Goal: Task Accomplishment & Management: Complete application form

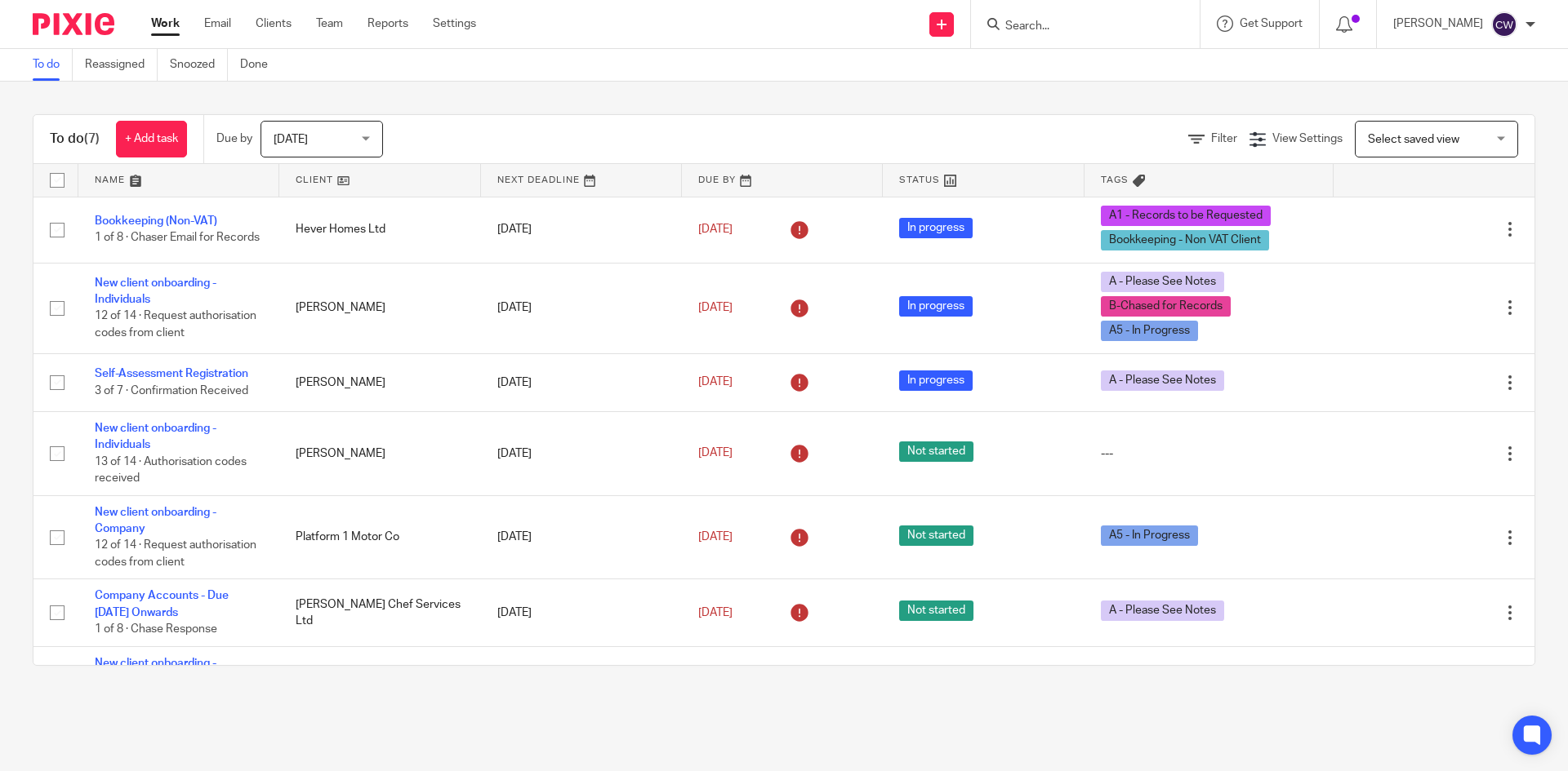
click at [1042, 23] on input "Search" at bounding box center [1077, 27] width 147 height 14
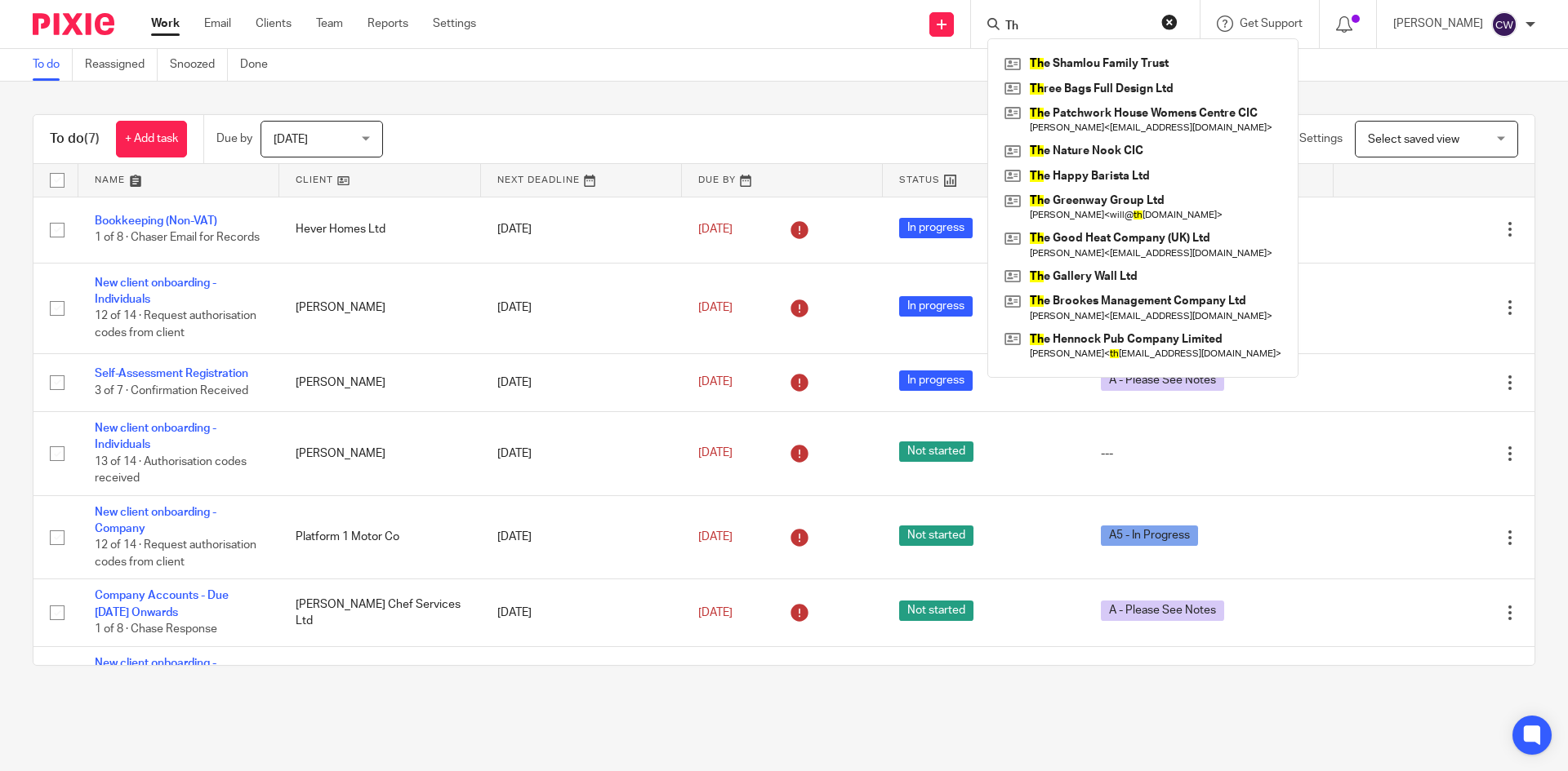
type input "T"
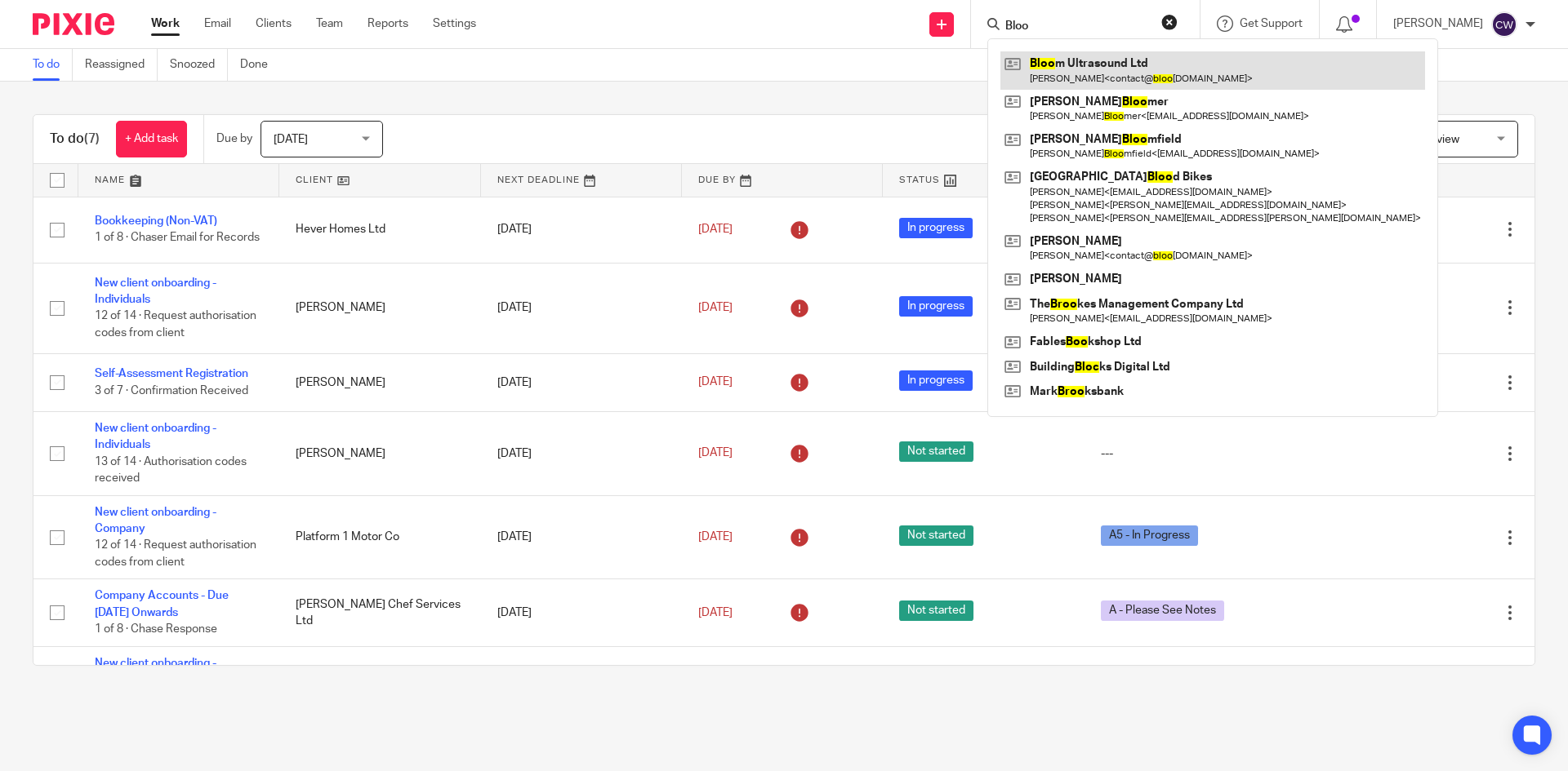
type input "Bloo"
click at [1032, 78] on link at bounding box center [1213, 70] width 425 height 38
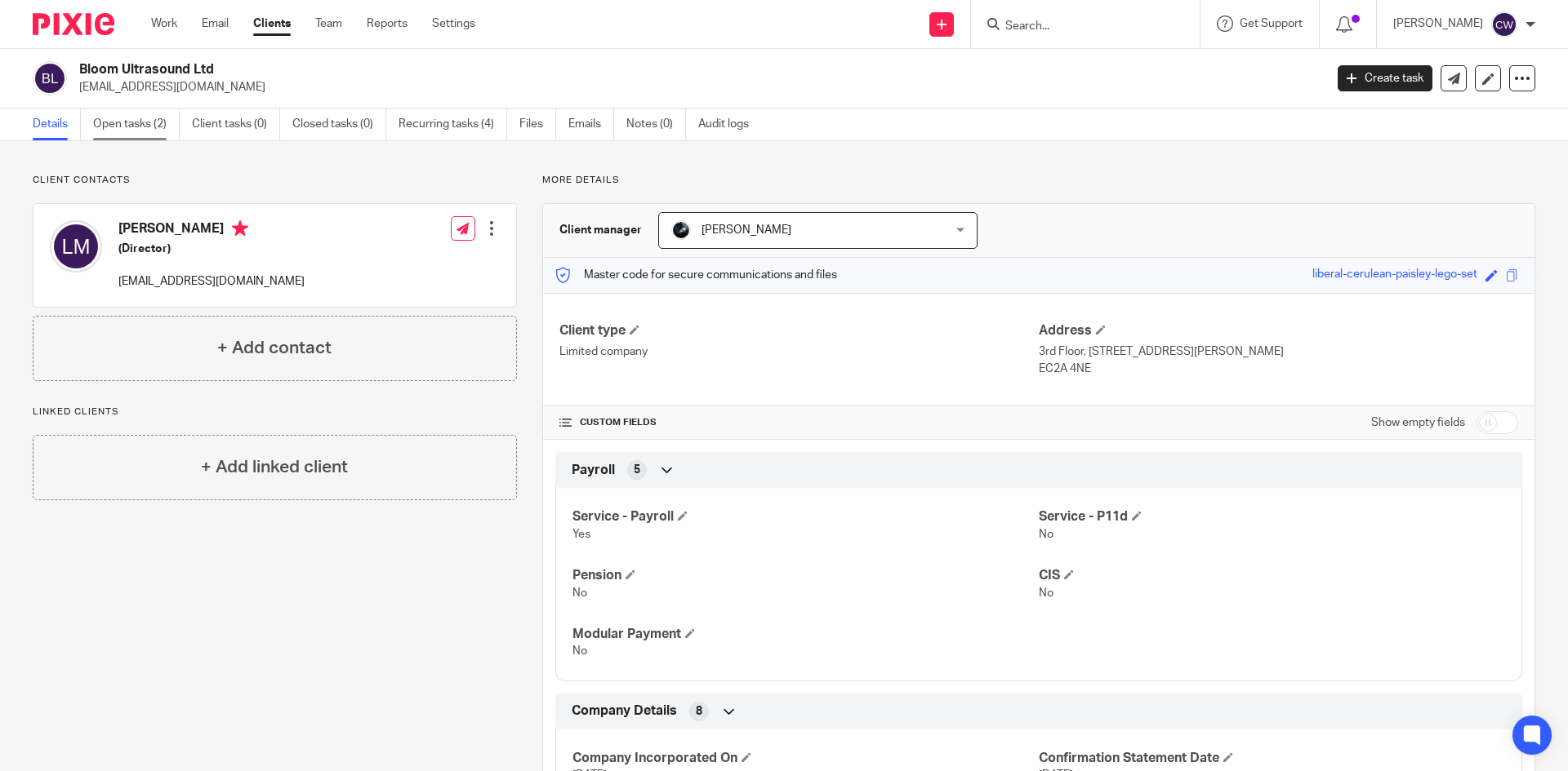
click at [134, 118] on link "Open tasks (2)" at bounding box center [136, 124] width 87 height 32
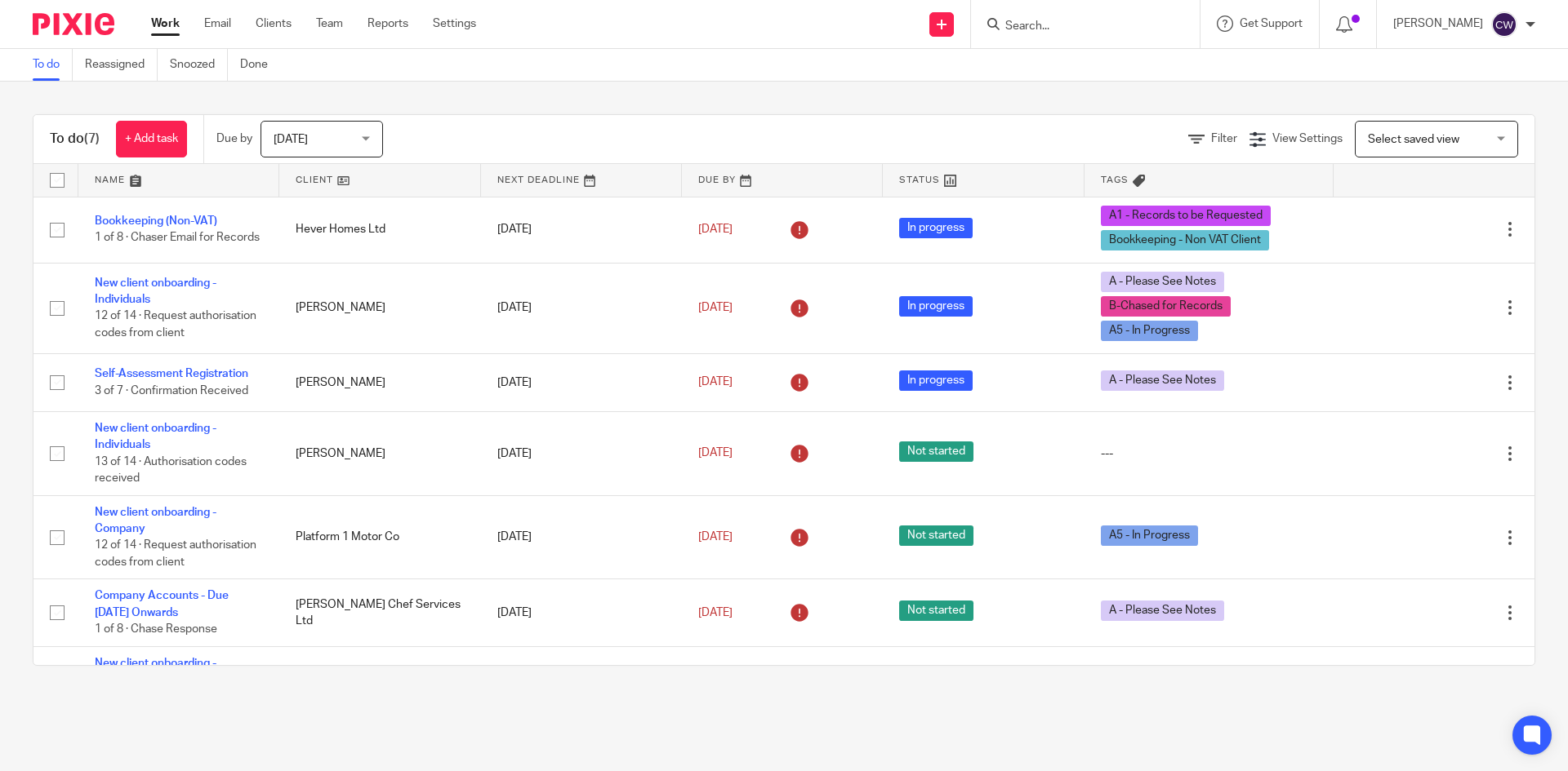
click at [1103, 37] on div at bounding box center [1085, 24] width 228 height 48
click at [1030, 31] on input "Search" at bounding box center [1077, 27] width 147 height 14
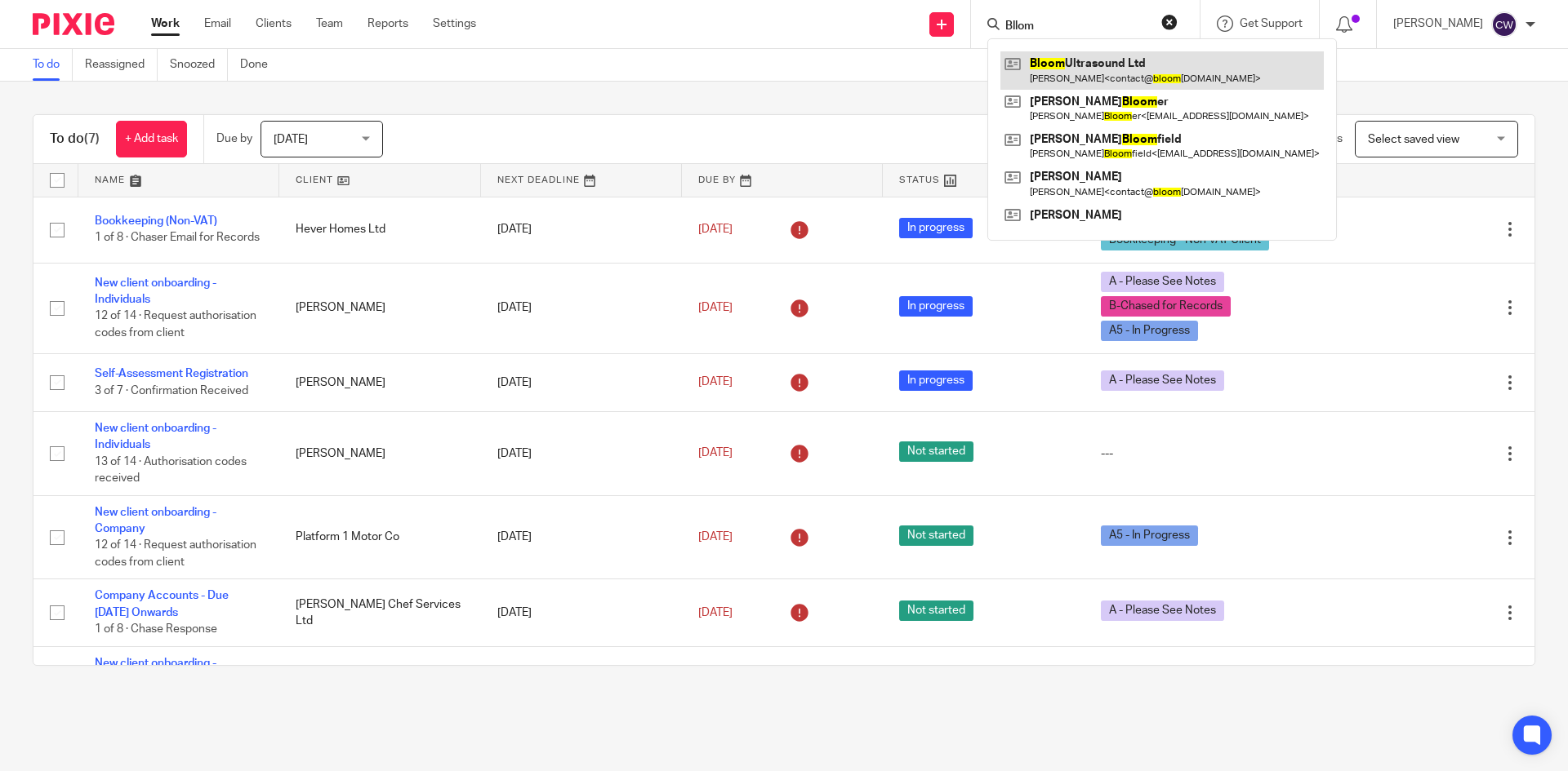
type input "Bllom"
click at [1105, 88] on link at bounding box center [1162, 70] width 323 height 38
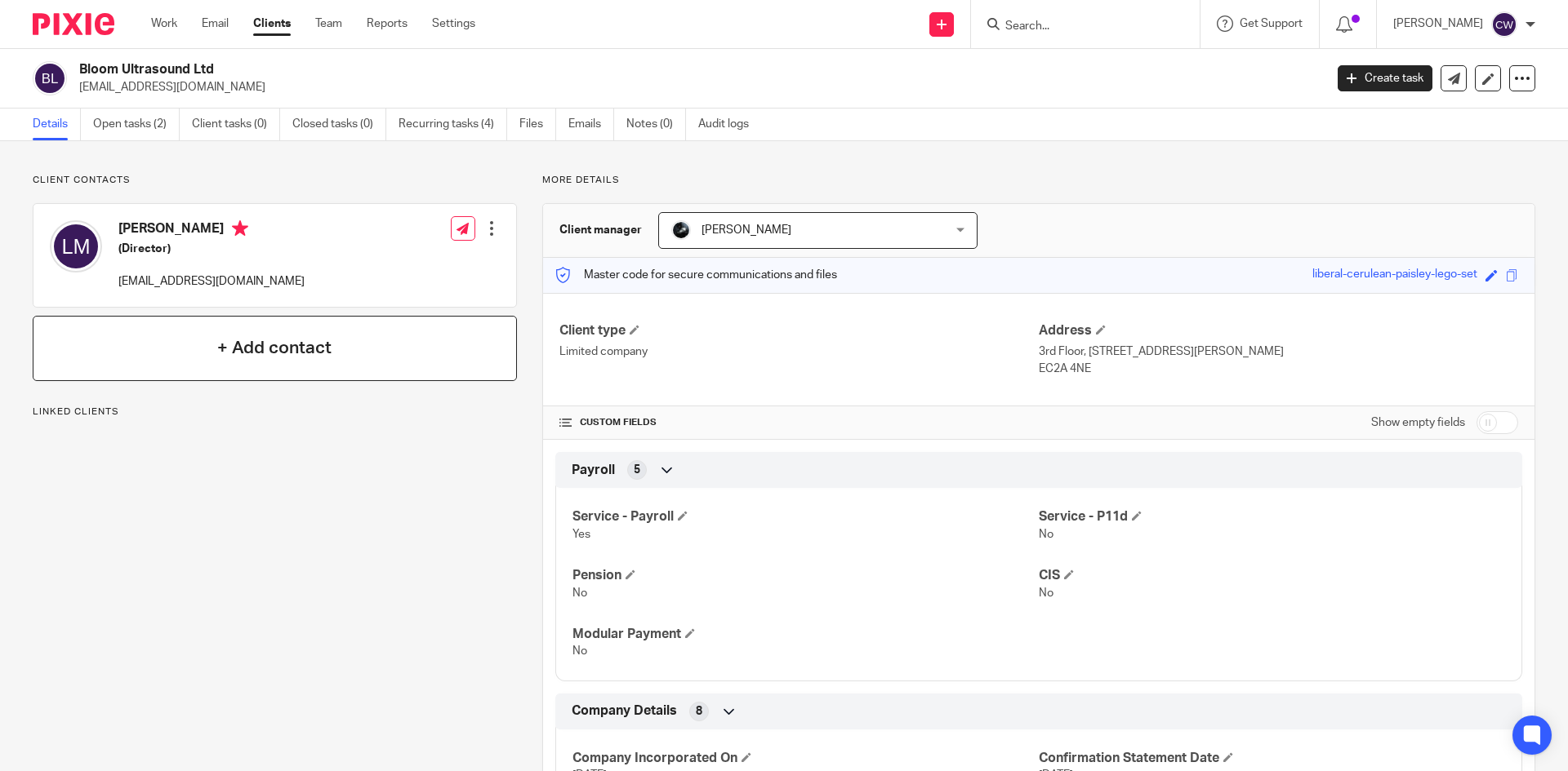
click at [427, 373] on div "+ Add contact" at bounding box center [274, 348] width 485 height 65
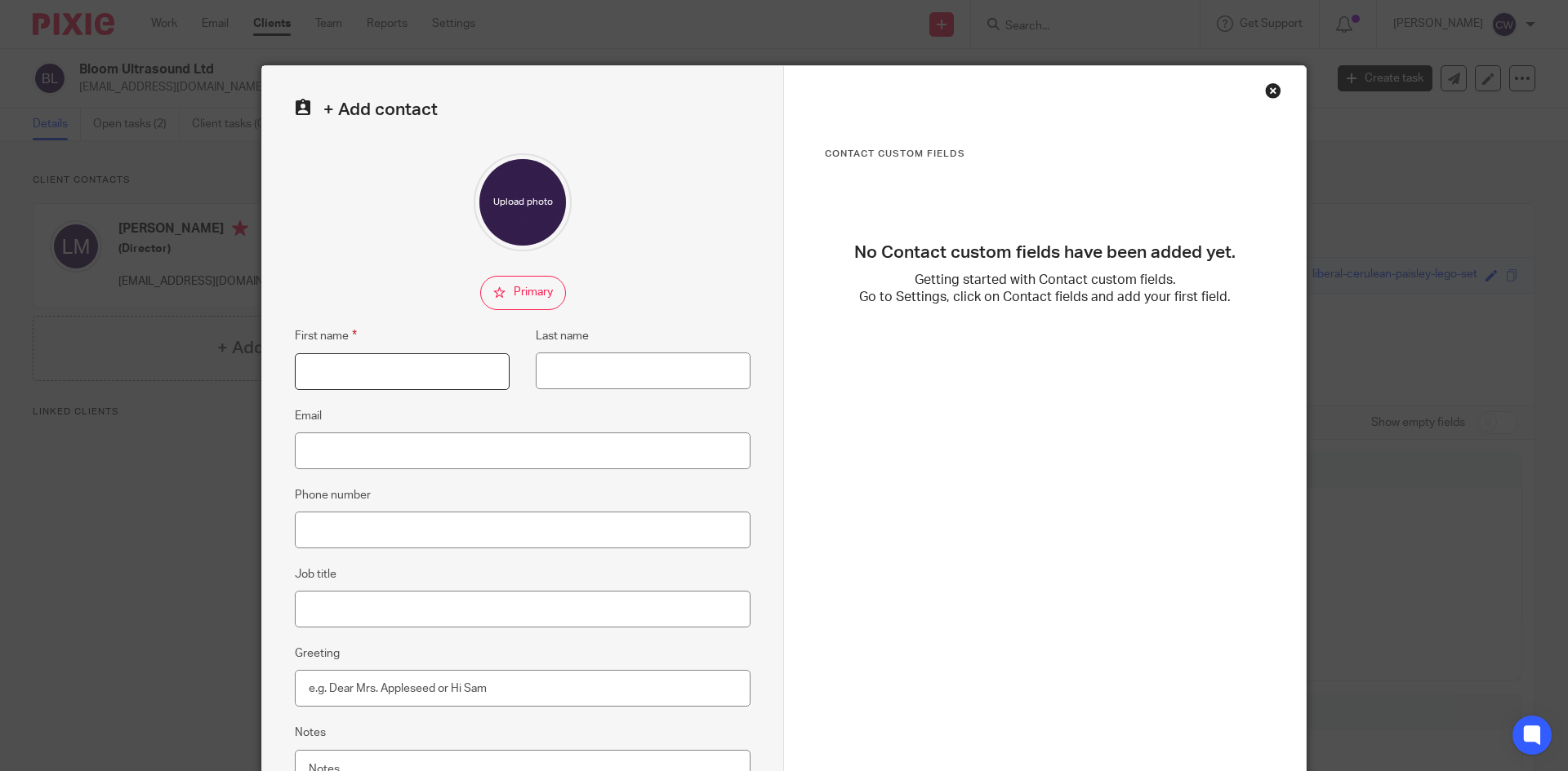
click at [427, 373] on input "First name" at bounding box center [402, 372] width 215 height 37
type input "April"
click at [593, 349] on fieldset "Last name" at bounding box center [630, 358] width 241 height 64
click at [590, 383] on input "Last name" at bounding box center [643, 371] width 215 height 37
type input "Mills"
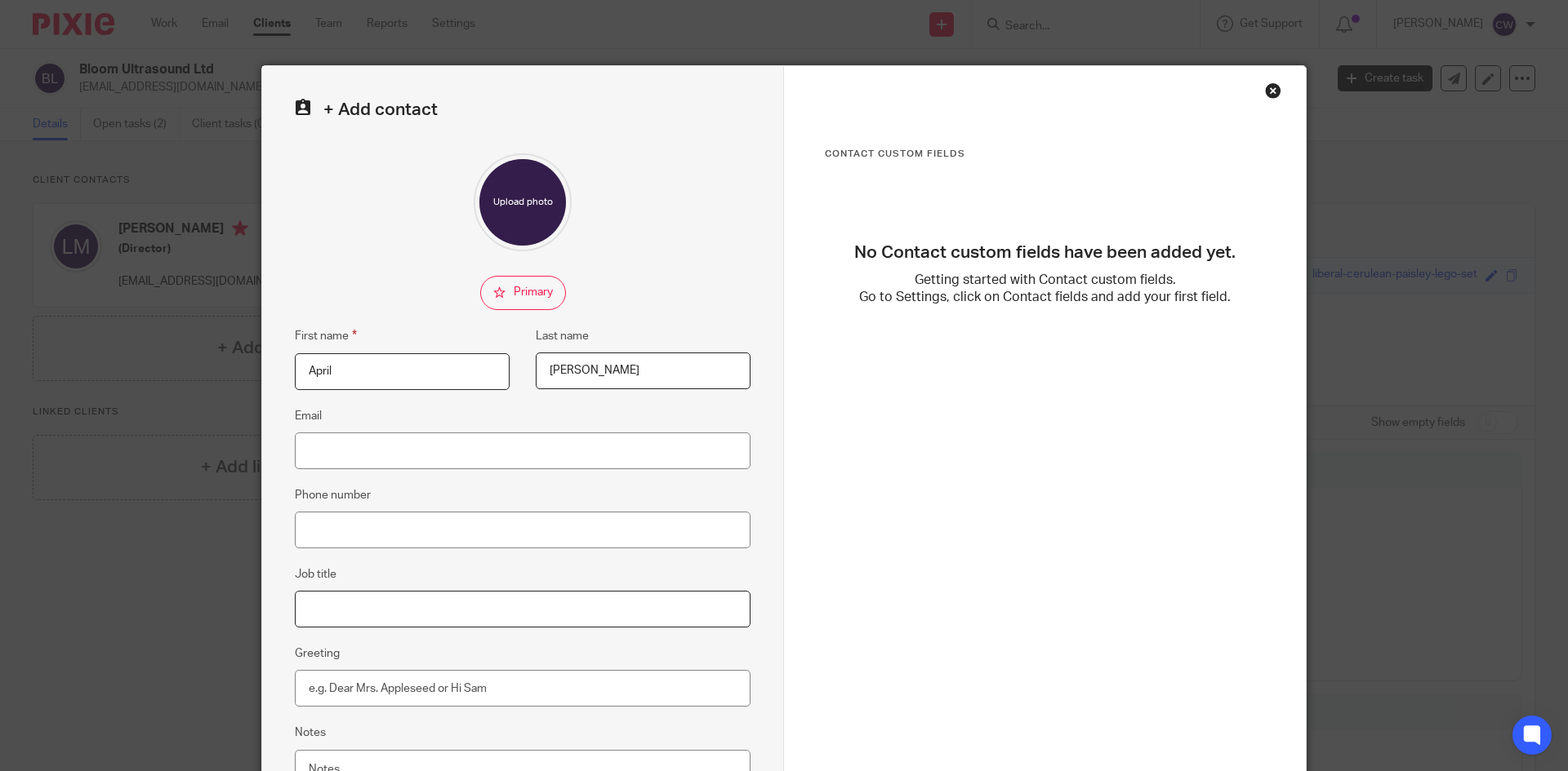
click at [357, 615] on input "Job title" at bounding box center [522, 609] width 456 height 37
type input "Director"
click at [340, 548] on input "Phone number" at bounding box center [522, 530] width 456 height 37
click at [355, 455] on input "Email" at bounding box center [522, 450] width 456 height 37
click at [396, 453] on input "Email" at bounding box center [522, 450] width 456 height 37
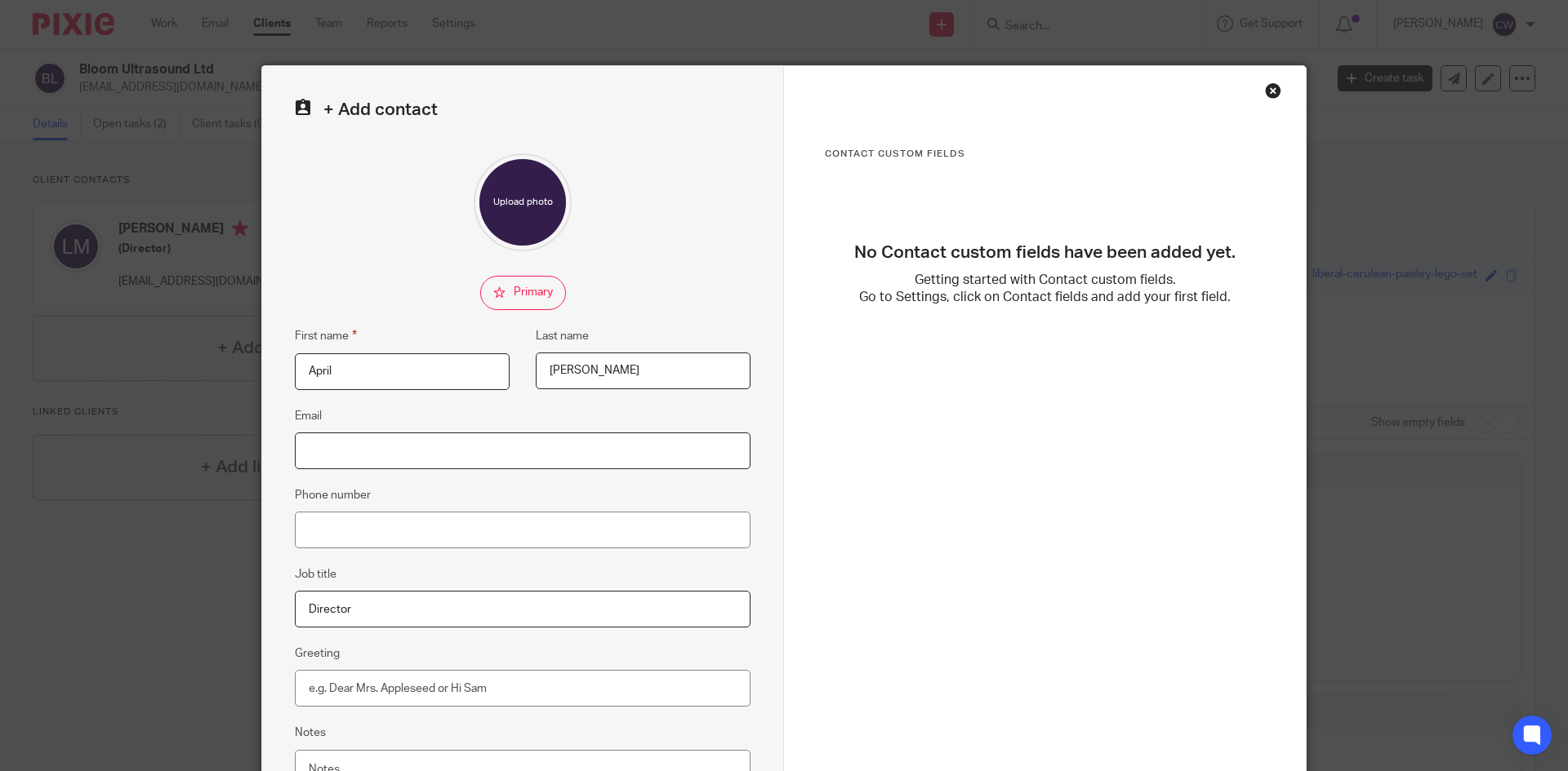
paste input "april@bloomultrasound.co.uk"
type input "april@bloomultrasound.co.uk"
click at [352, 681] on input "Greeting" at bounding box center [522, 688] width 456 height 37
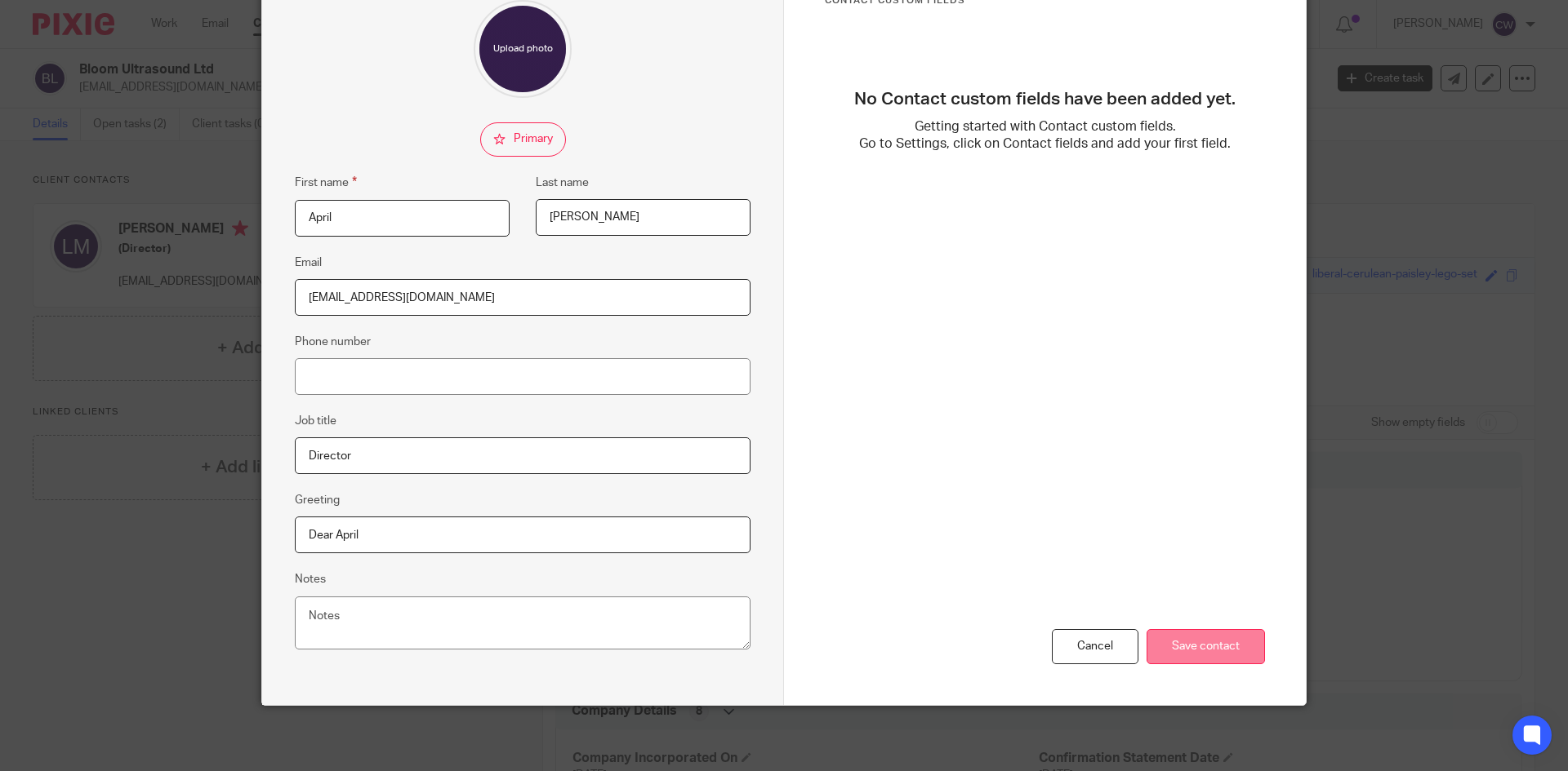
type input "Dear April"
click at [1242, 649] on input "Save contact" at bounding box center [1206, 647] width 118 height 35
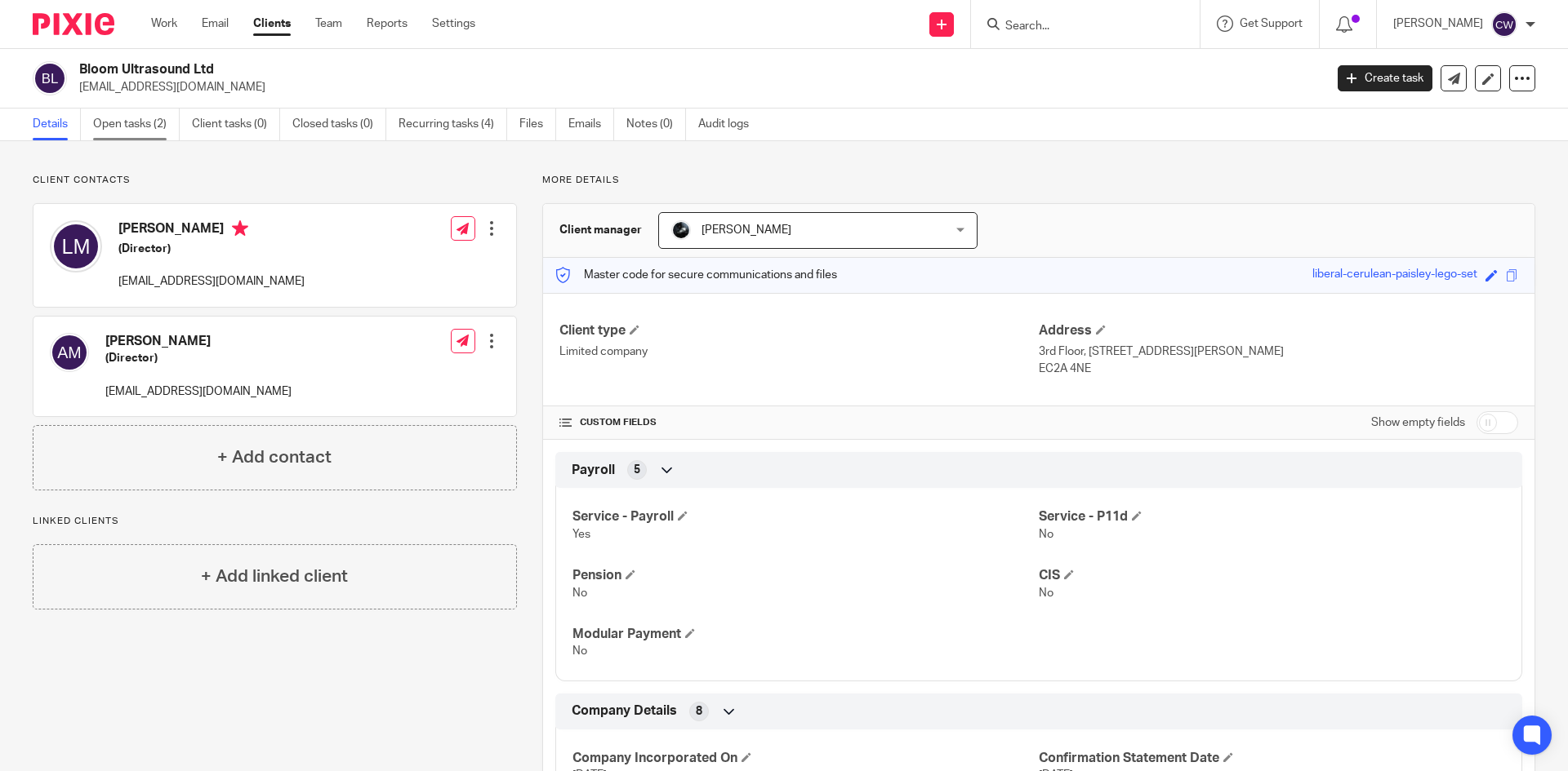
click at [142, 125] on link "Open tasks (2)" at bounding box center [136, 124] width 87 height 32
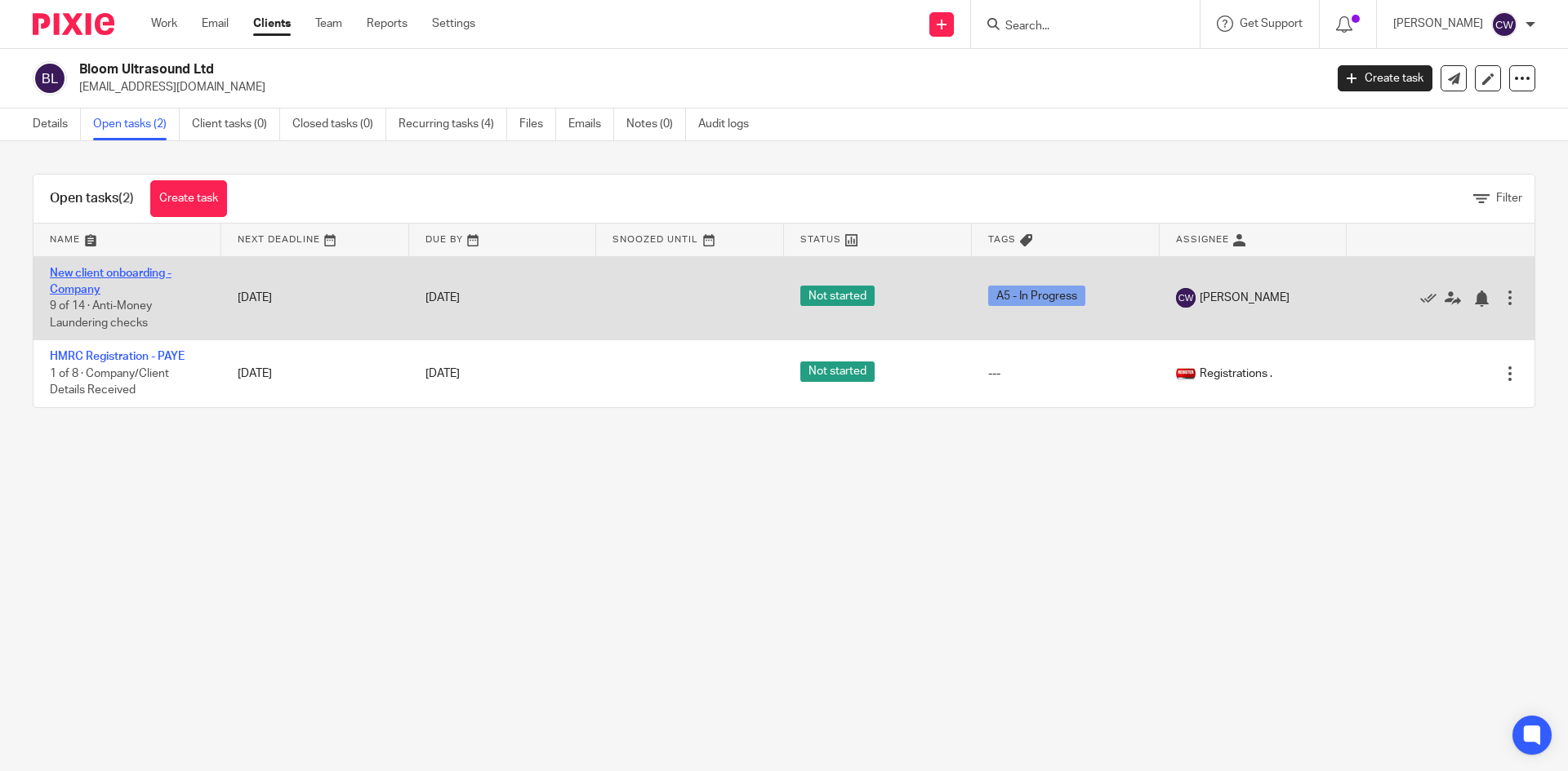
click at [132, 270] on link "New client onboarding - Company" at bounding box center [111, 281] width 122 height 28
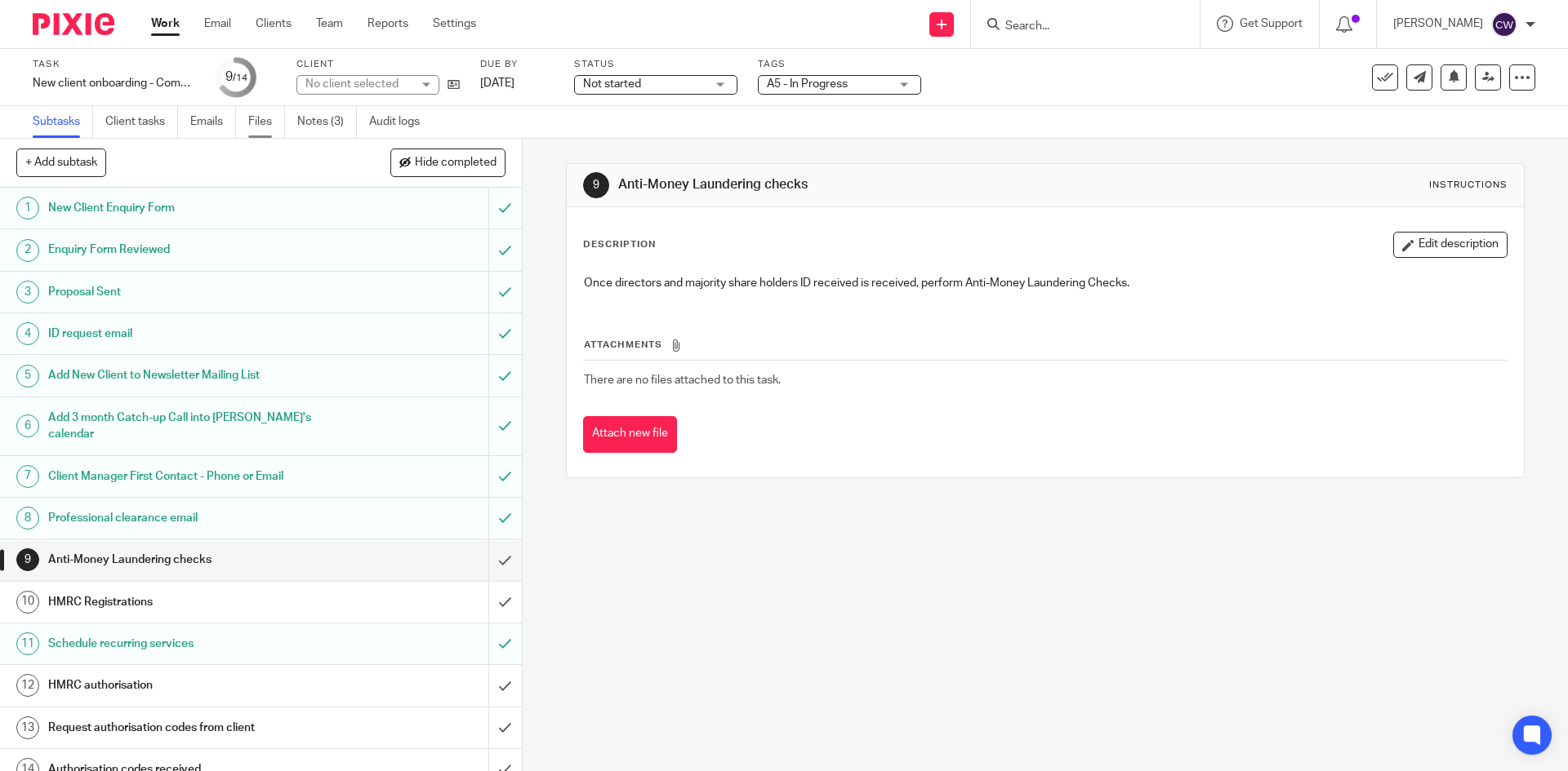
click at [267, 115] on link "Files" at bounding box center [266, 123] width 37 height 32
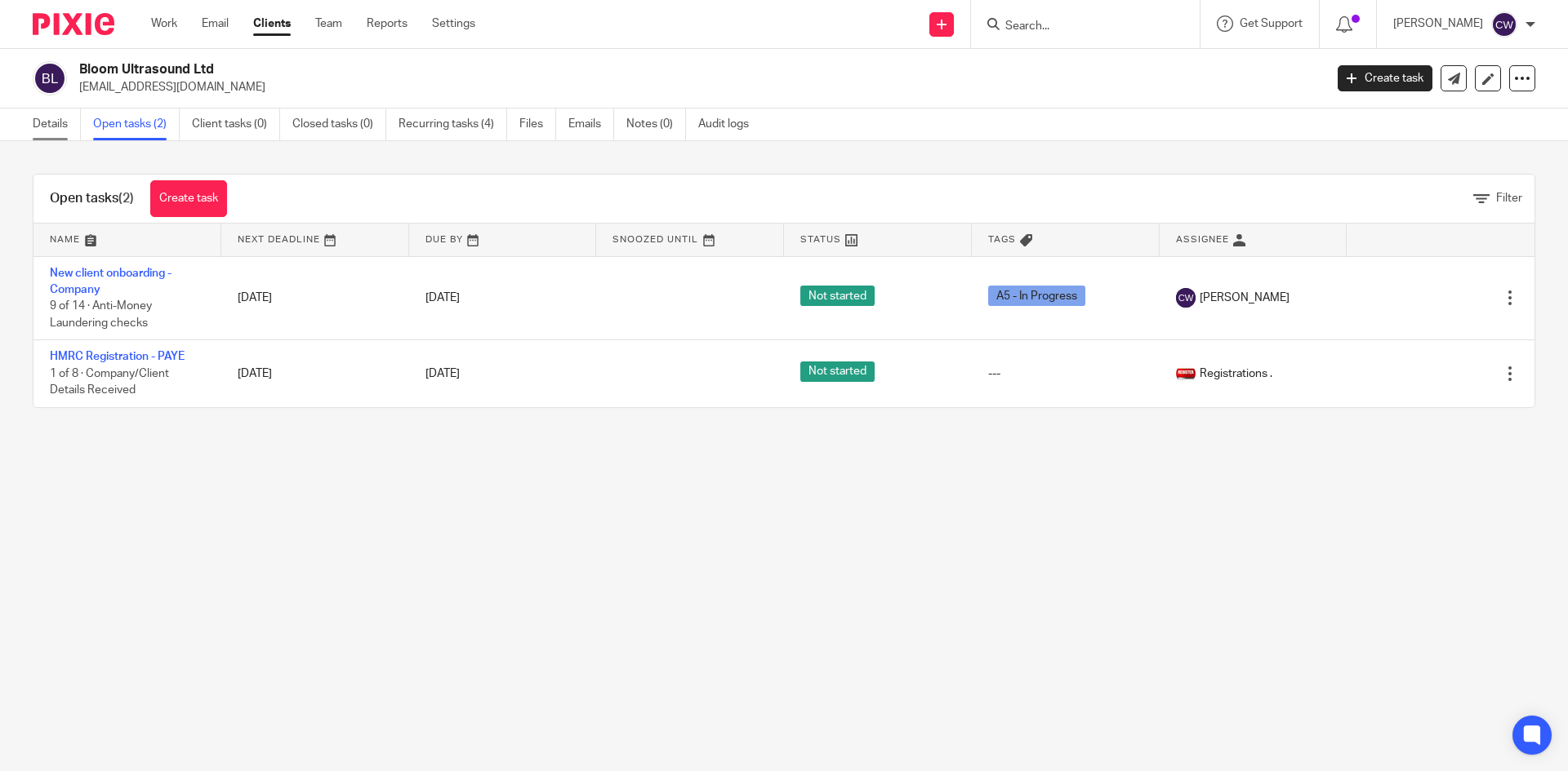
click at [41, 127] on link "Details" at bounding box center [56, 124] width 48 height 32
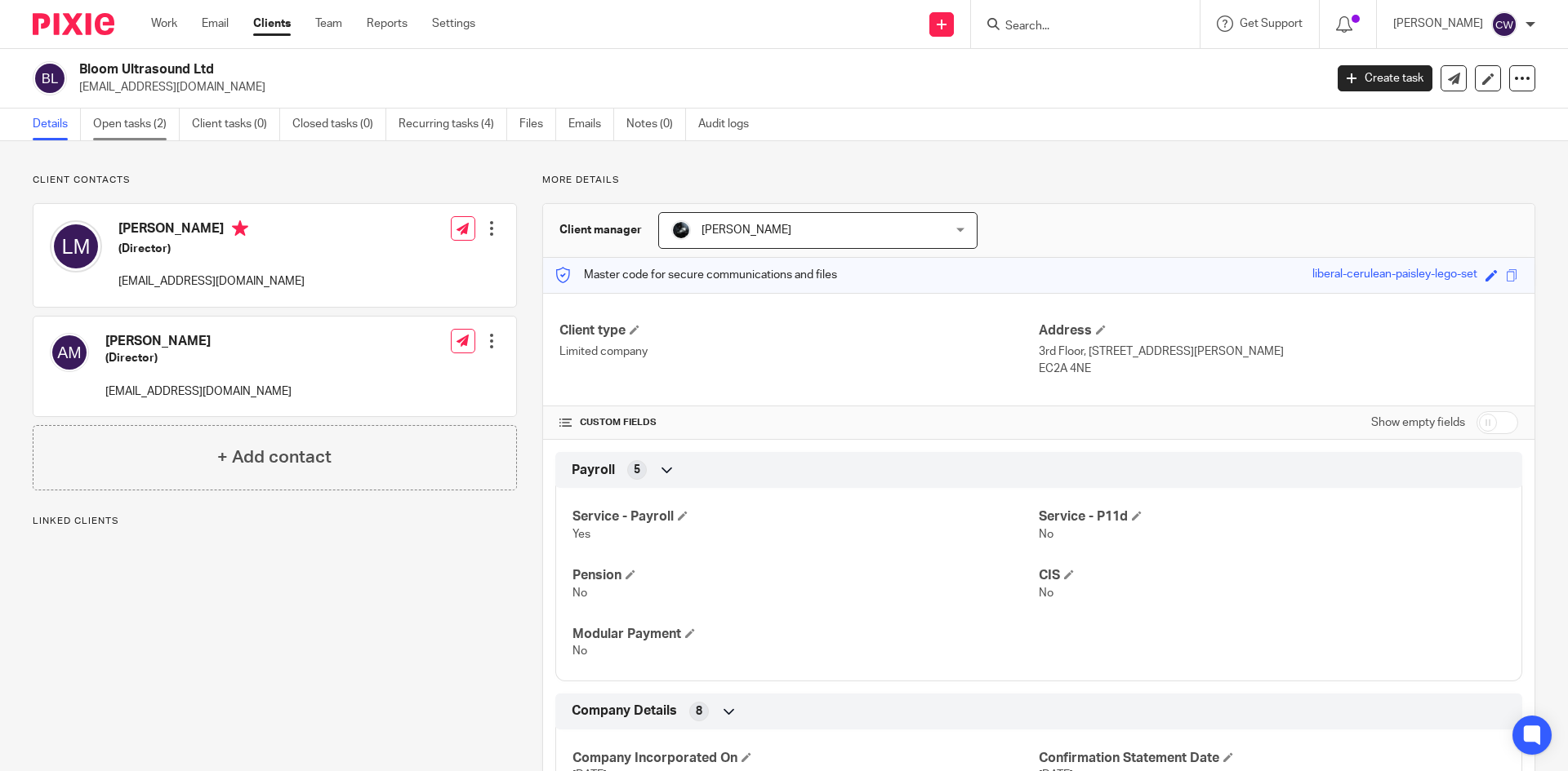
click at [159, 121] on link "Open tasks (2)" at bounding box center [136, 124] width 87 height 32
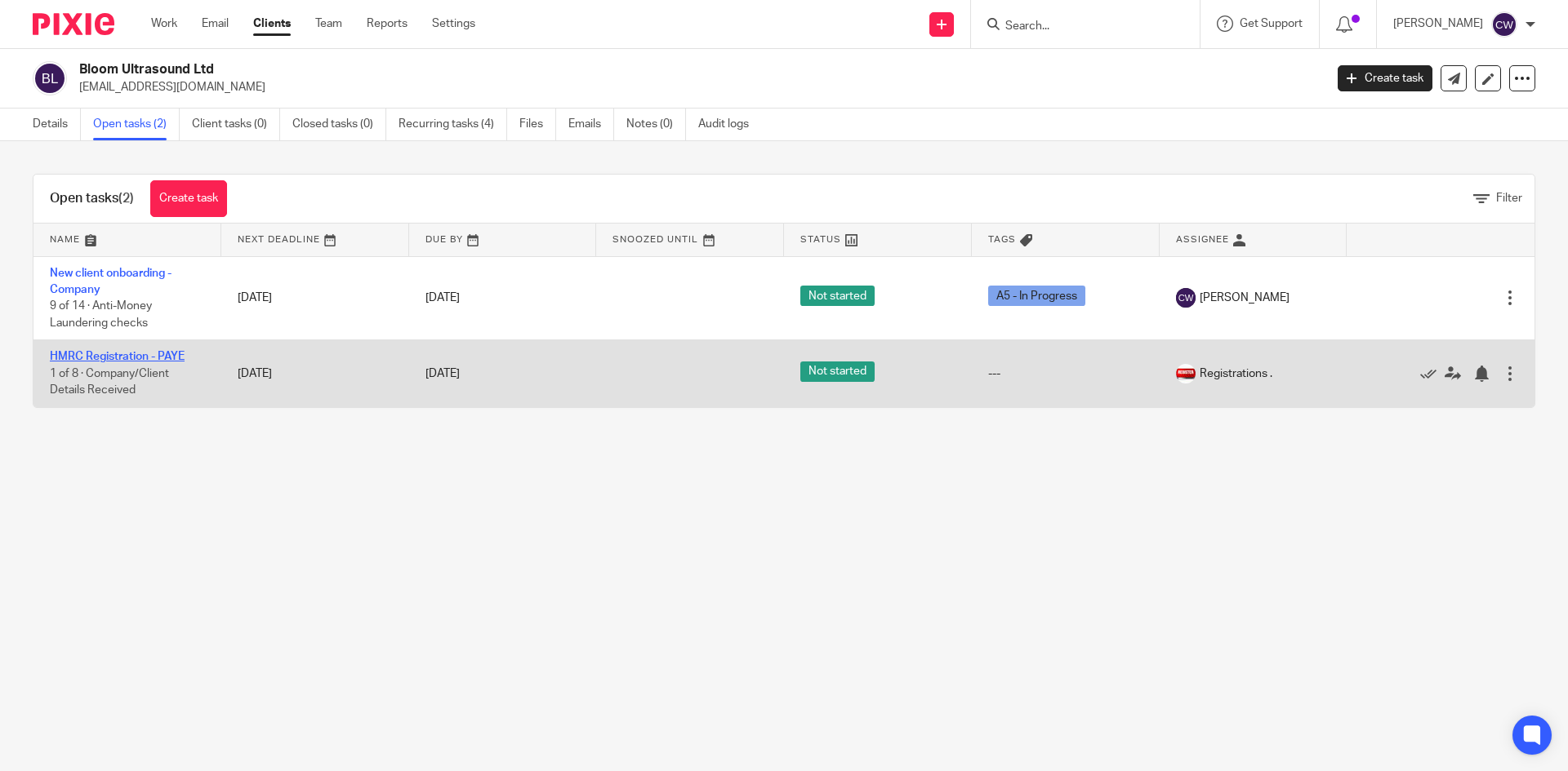
click at [162, 358] on link "HMRC Registration - PAYE" at bounding box center [117, 356] width 134 height 12
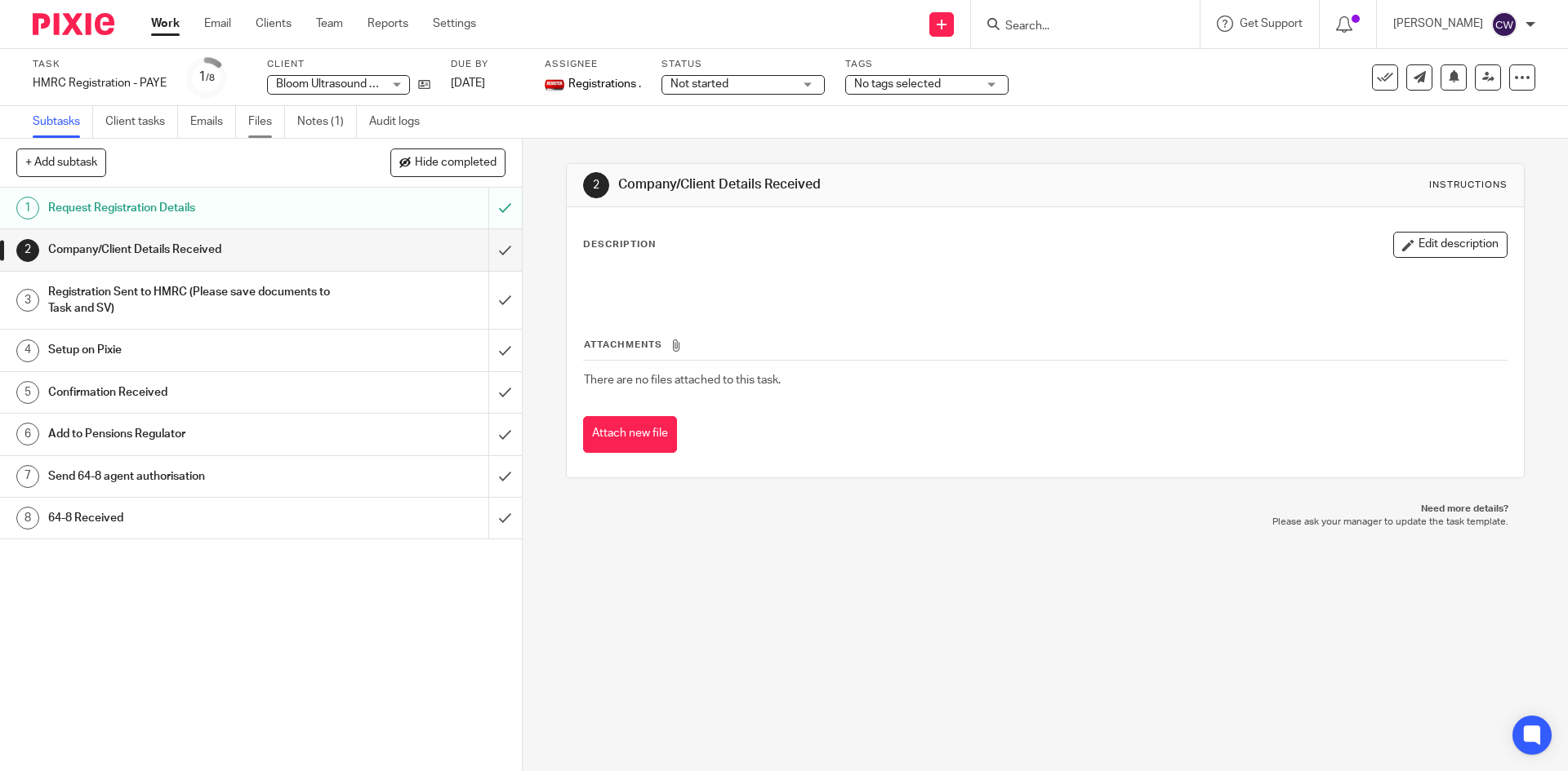
click at [263, 124] on link "Files" at bounding box center [266, 123] width 37 height 32
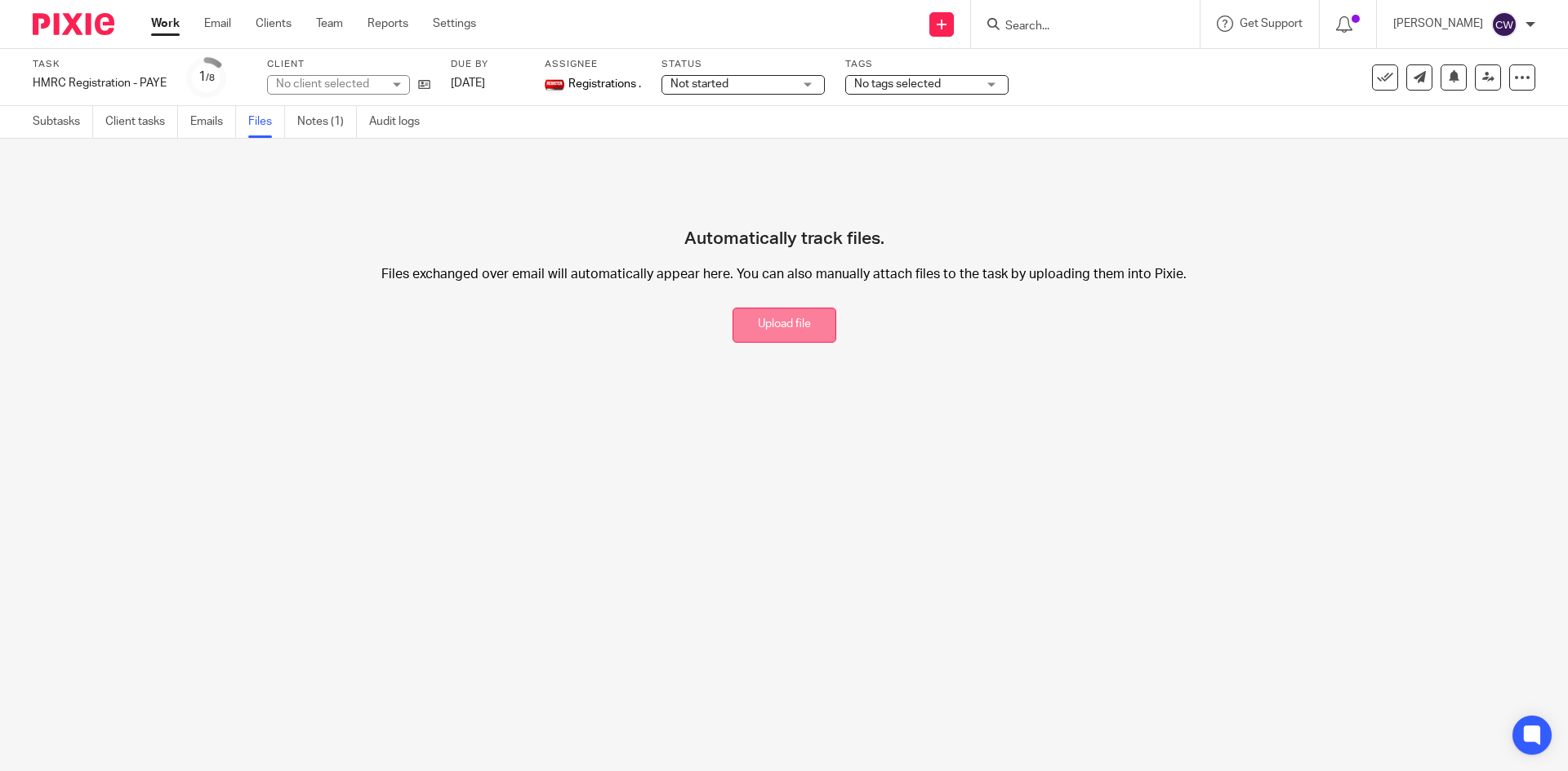
click at [792, 328] on button "Upload file" at bounding box center [785, 325] width 104 height 35
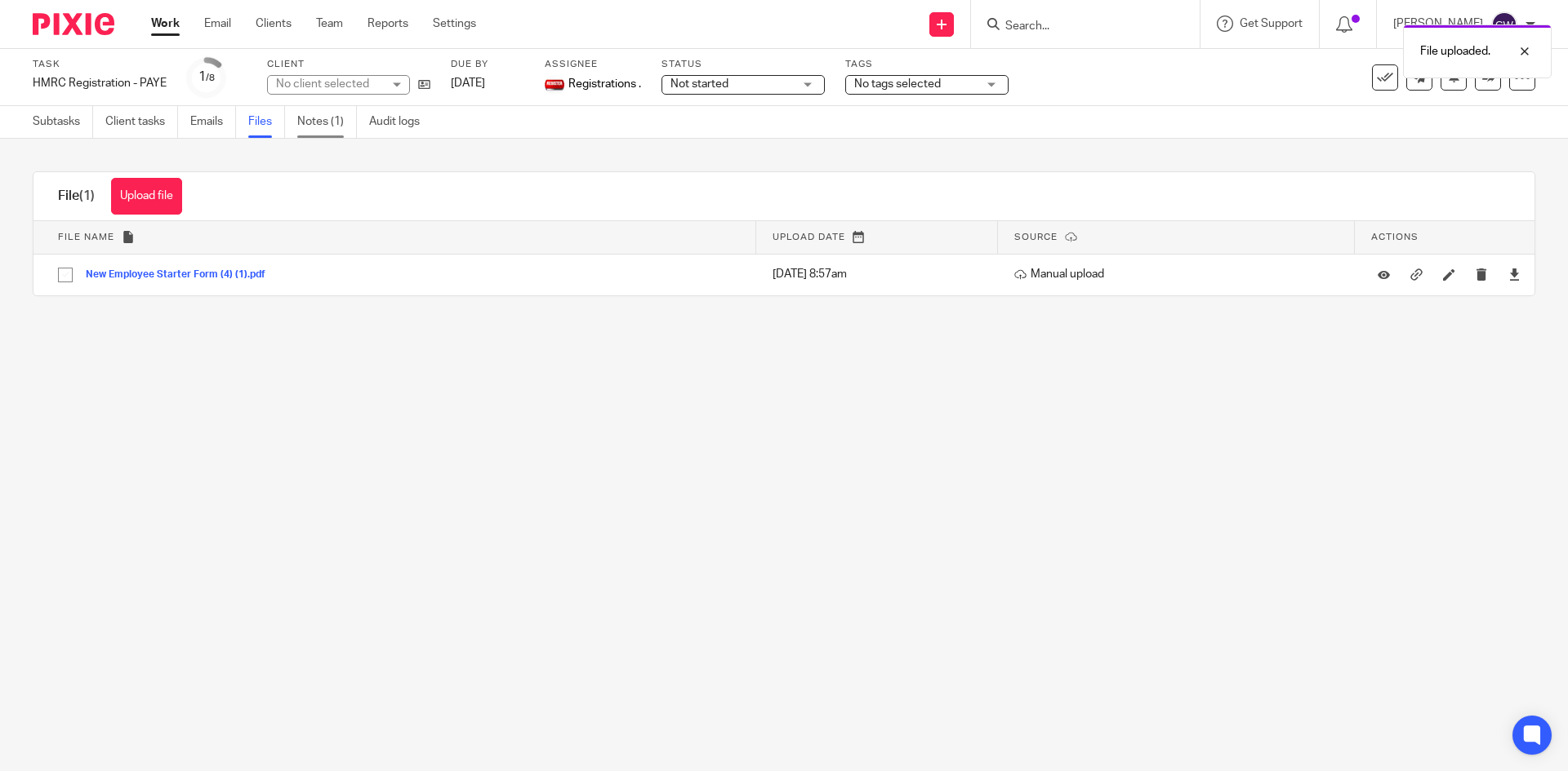
click at [314, 127] on link "Notes (1)" at bounding box center [327, 123] width 60 height 32
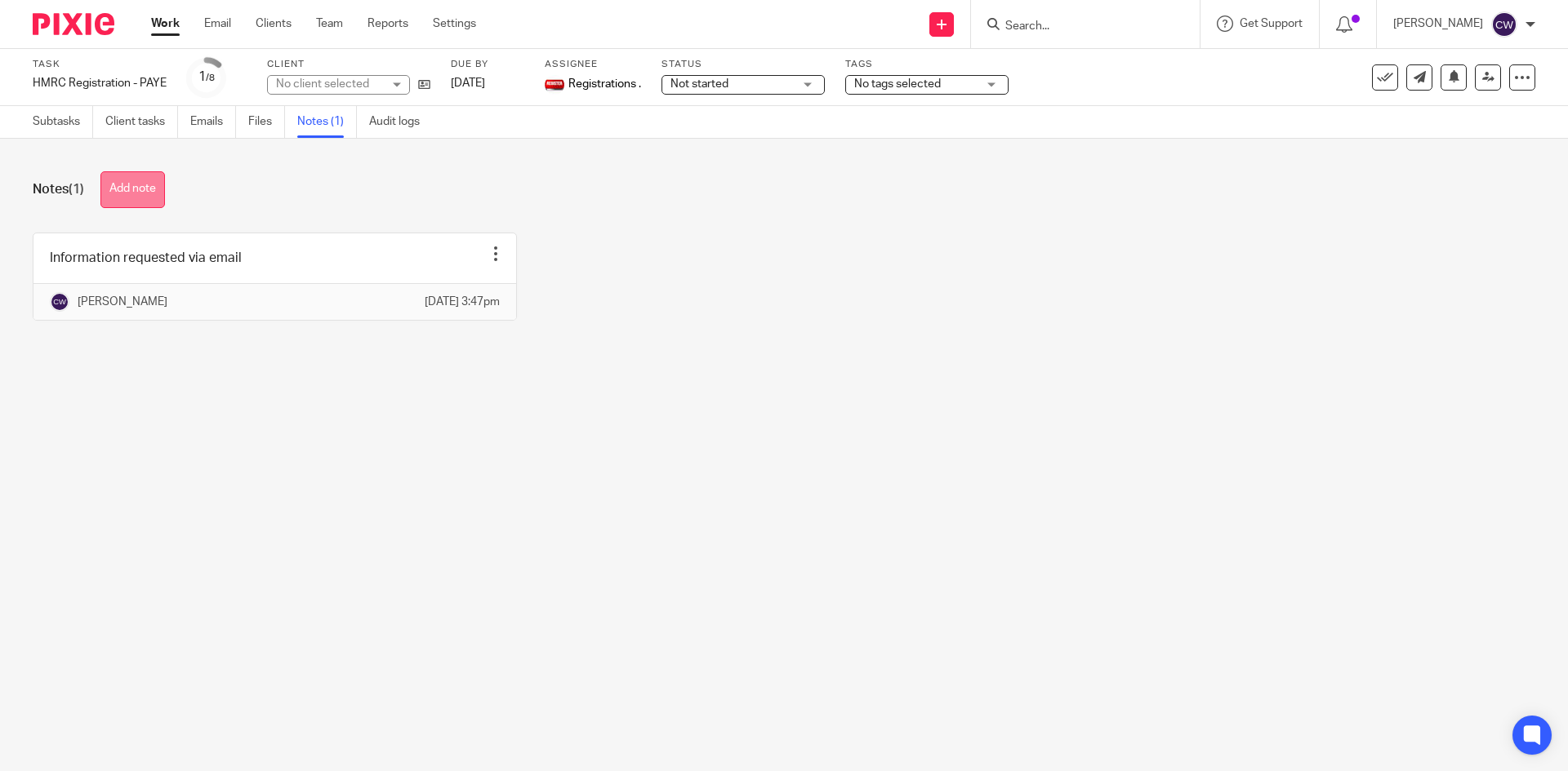
click at [133, 186] on button "Add note" at bounding box center [133, 189] width 65 height 37
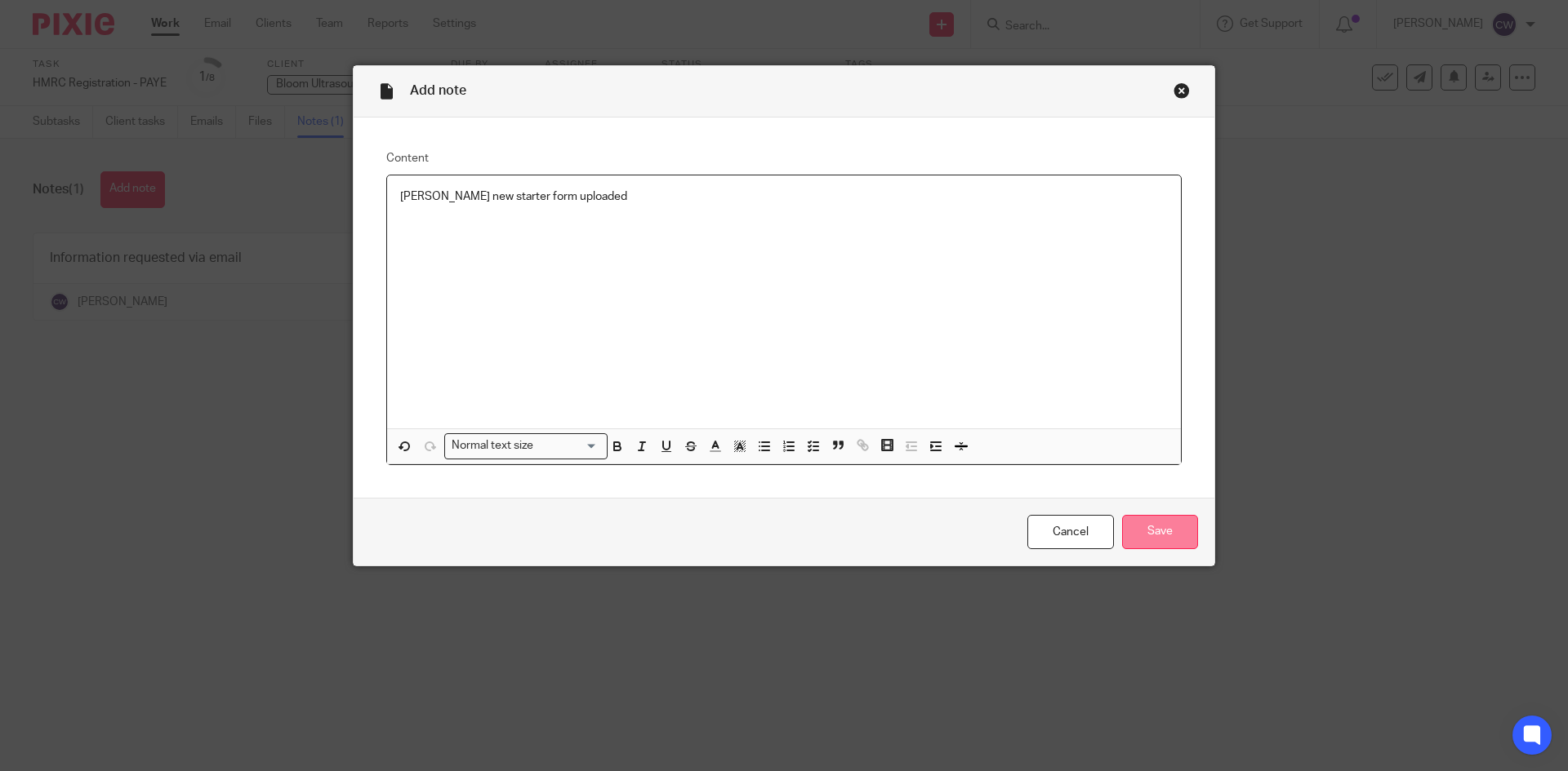
click at [1183, 527] on input "Save" at bounding box center [1160, 532] width 76 height 35
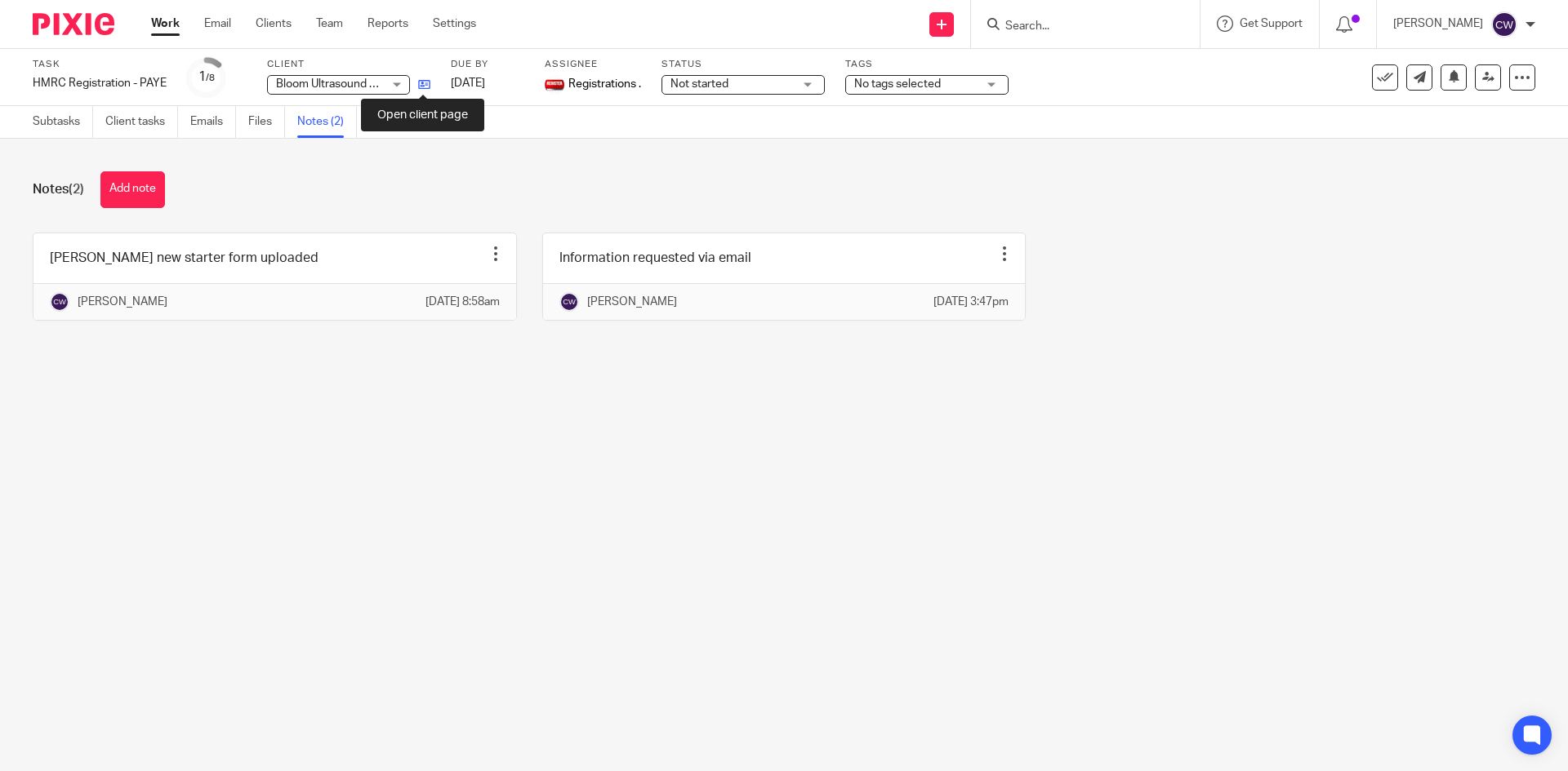
click at [429, 87] on icon at bounding box center [425, 85] width 13 height 13
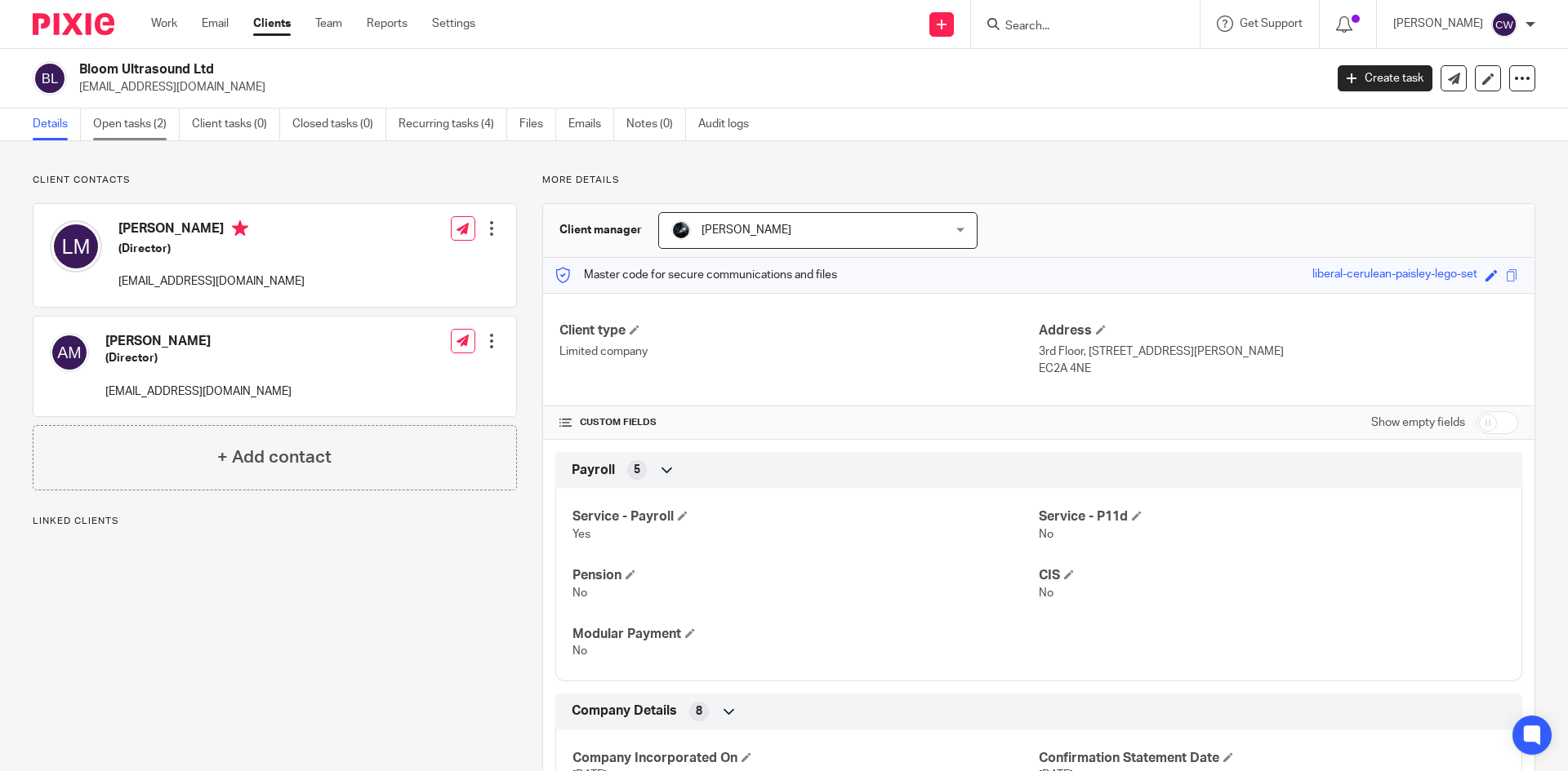
click at [141, 134] on link "Open tasks (2)" at bounding box center [136, 124] width 87 height 32
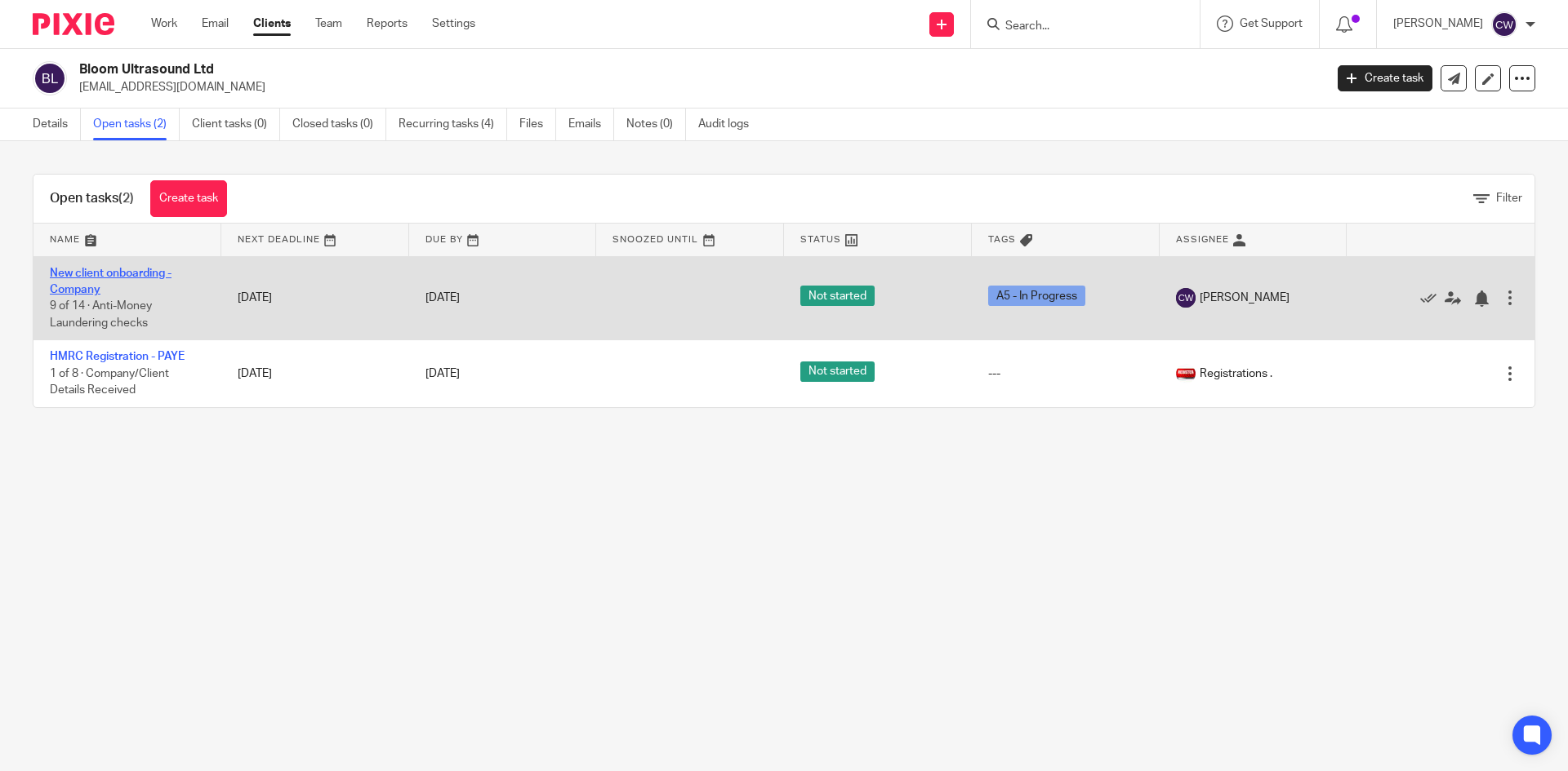
click at [151, 270] on link "New client onboarding - Company" at bounding box center [111, 281] width 122 height 28
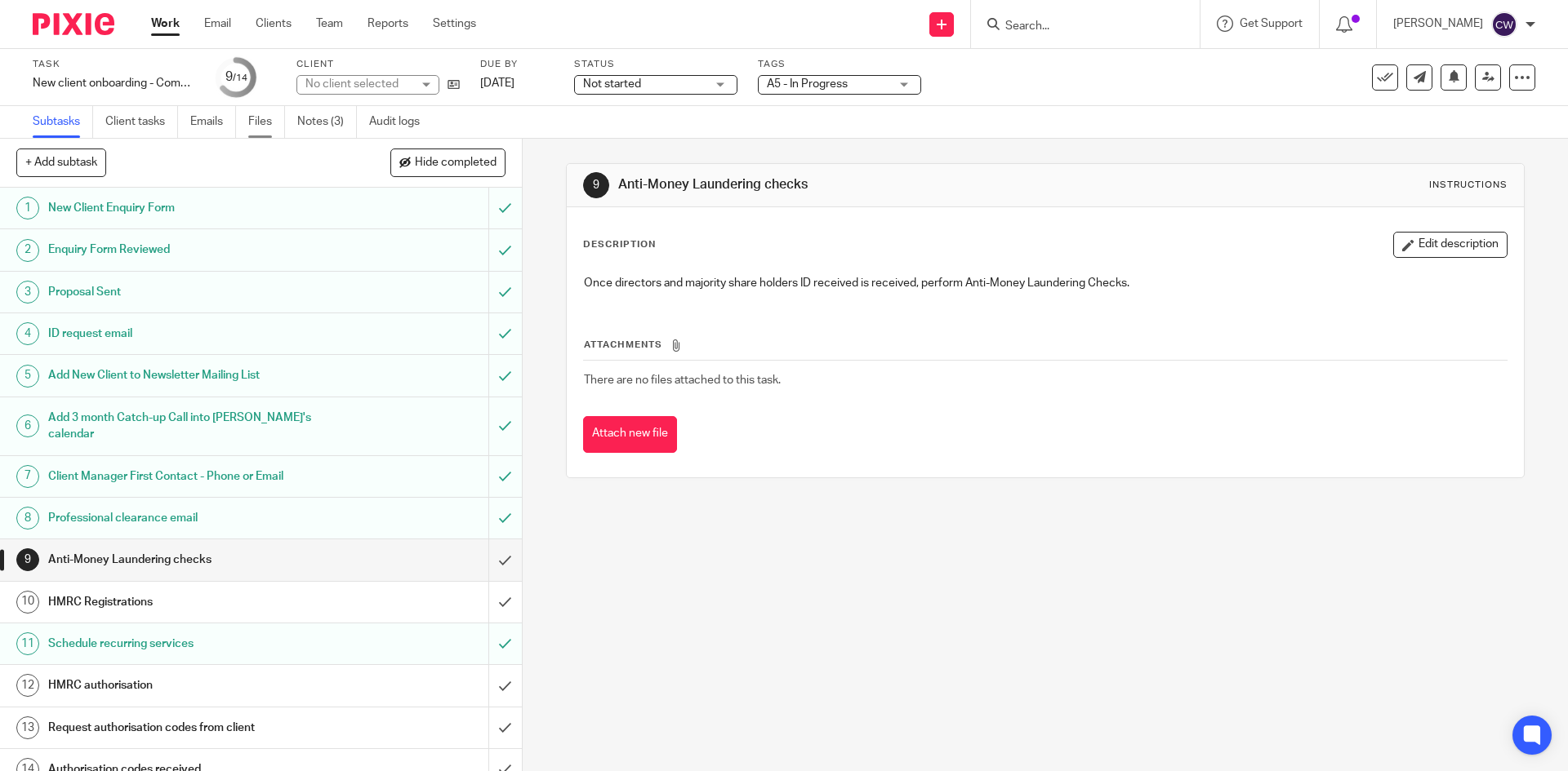
click at [263, 124] on link "Files" at bounding box center [266, 123] width 37 height 32
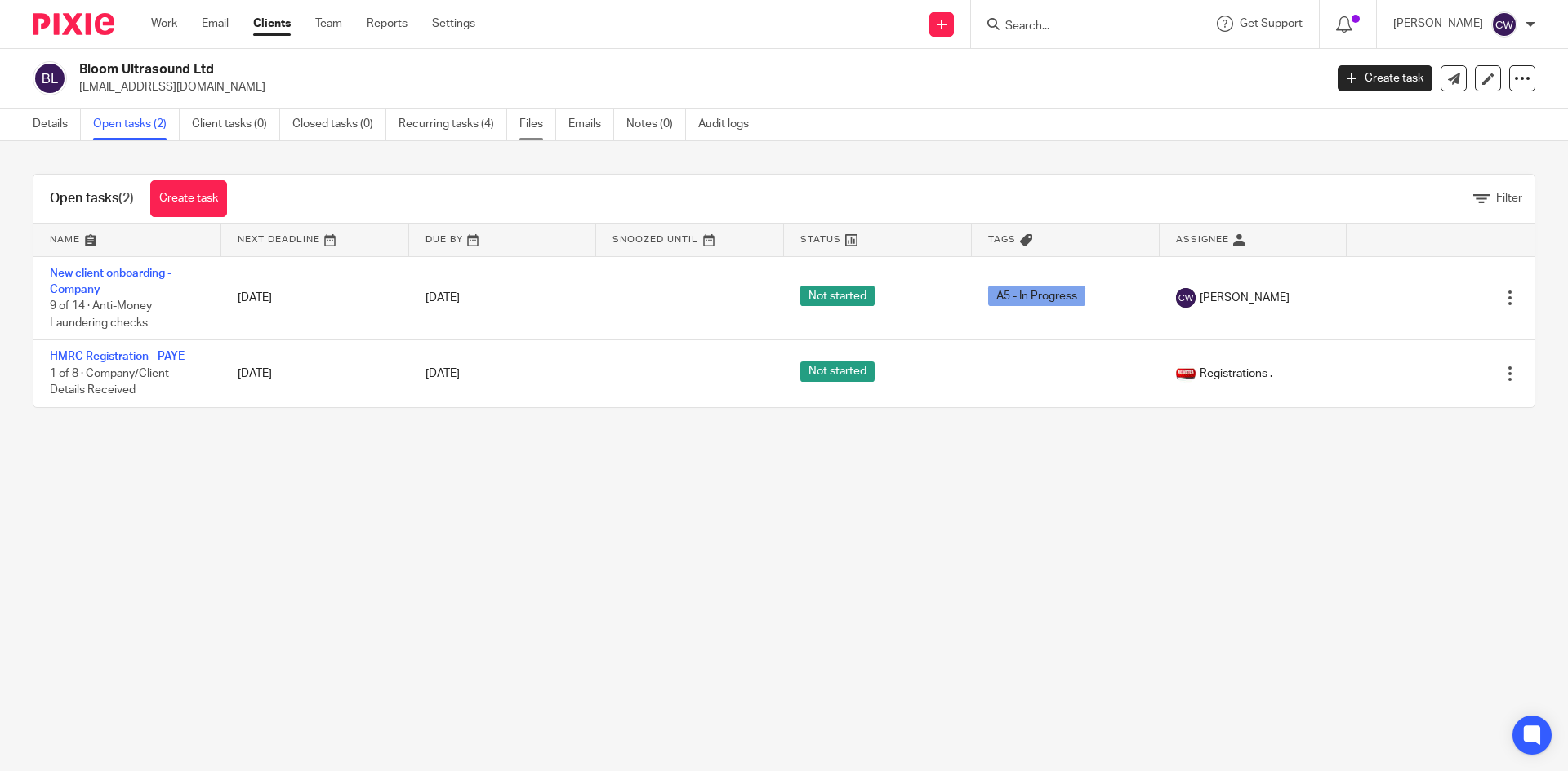
click at [530, 124] on link "Files" at bounding box center [538, 124] width 37 height 32
